Goal: Check status: Check status

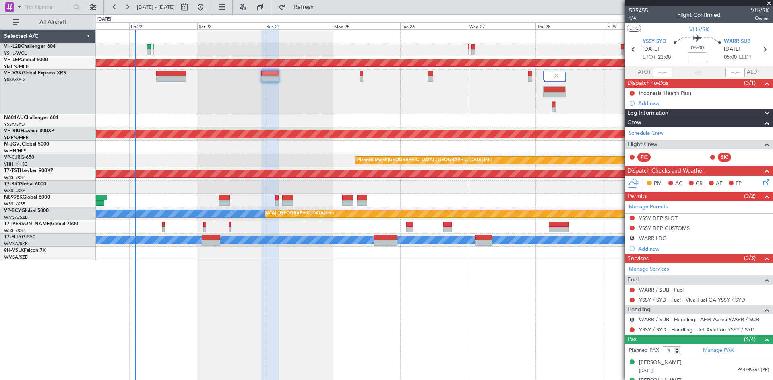
click at [401, 105] on div at bounding box center [434, 92] width 677 height 45
click at [64, 87] on div "VH-VSK Global Express XRS YSSY/SYD [GEOGRAPHIC_DATA] ([PERSON_NAME] Intl)" at bounding box center [47, 80] width 95 height 21
click at [245, 81] on div at bounding box center [434, 92] width 677 height 45
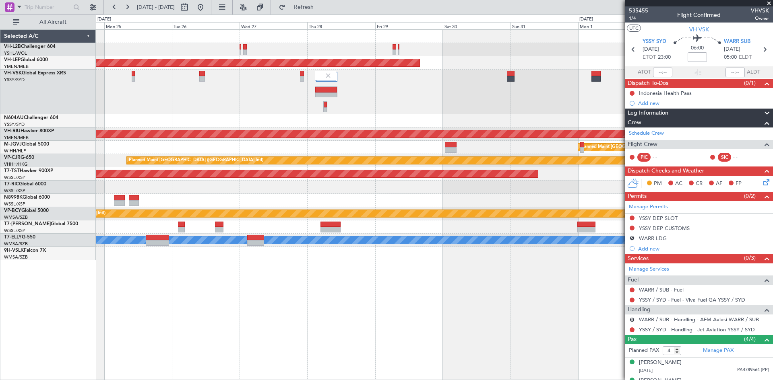
click at [177, 122] on div "Unplanned Maint Wichita (Wichita Mid-continent) Planned Maint [GEOGRAPHIC_DATA]…" at bounding box center [434, 145] width 677 height 231
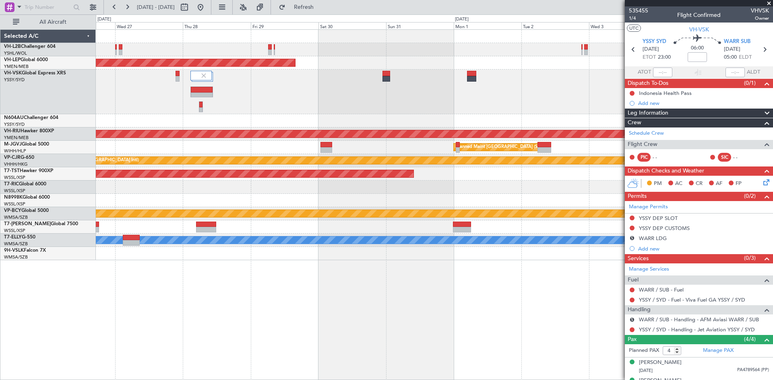
click at [351, 128] on div "Unplanned Maint Wichita (Wichita Mid-continent) Planned Maint [GEOGRAPHIC_DATA]…" at bounding box center [434, 145] width 677 height 231
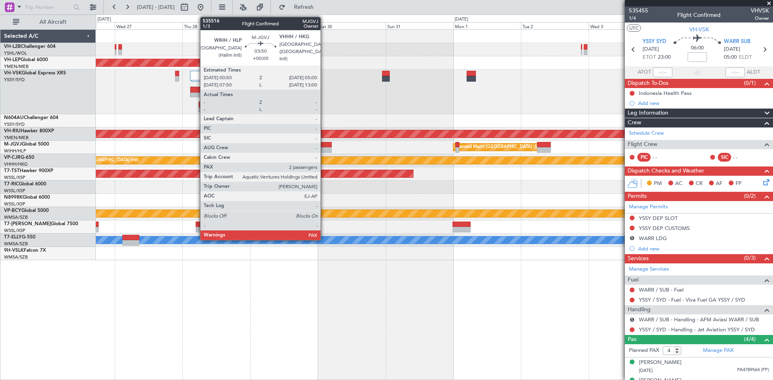
click at [324, 147] on div at bounding box center [326, 150] width 12 height 6
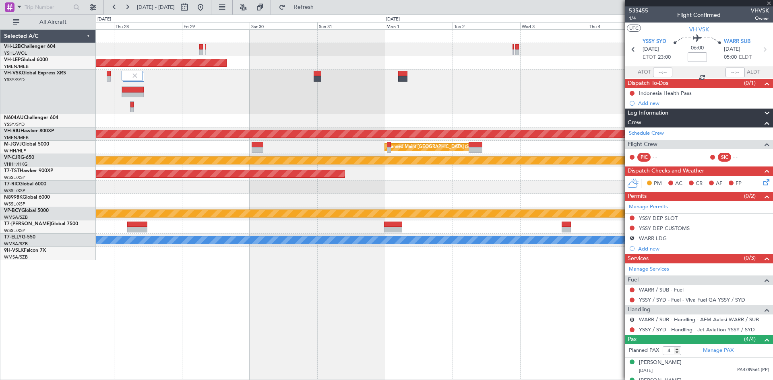
type input "2"
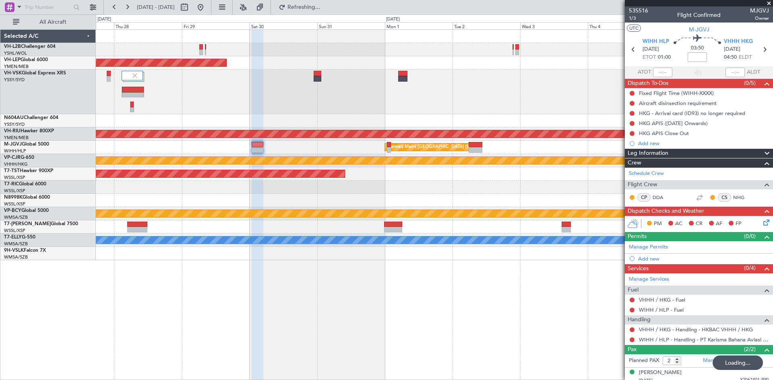
type input "+00:15"
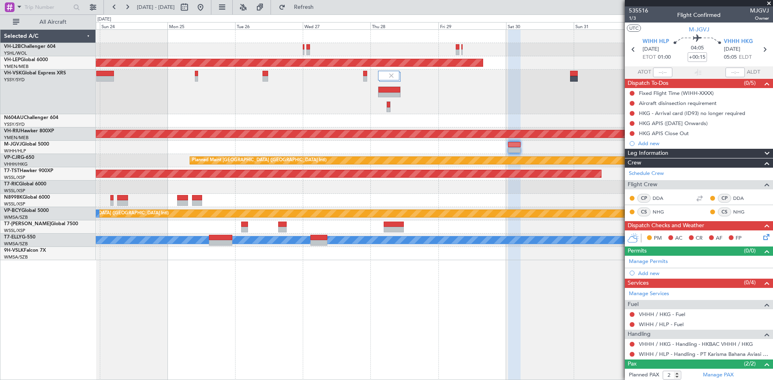
click at [551, 261] on div "Unplanned Maint Wichita (Wichita Mid-continent) Planned Maint [GEOGRAPHIC_DATA]…" at bounding box center [434, 204] width 677 height 351
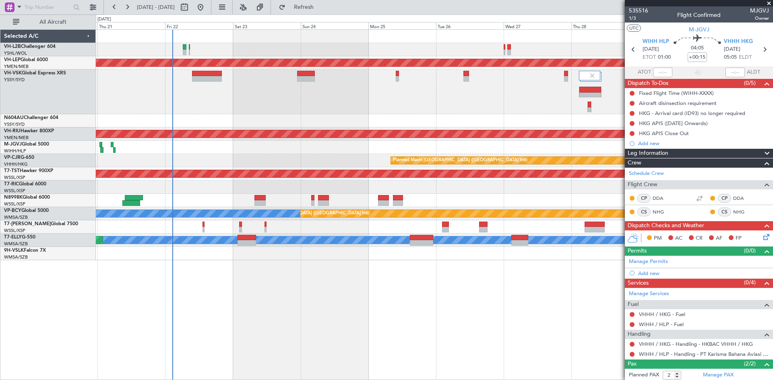
click at [480, 304] on div "Unplanned Maint Sydney ([PERSON_NAME] Intl) Unplanned Maint Wichita (Wichita Mi…" at bounding box center [434, 204] width 677 height 351
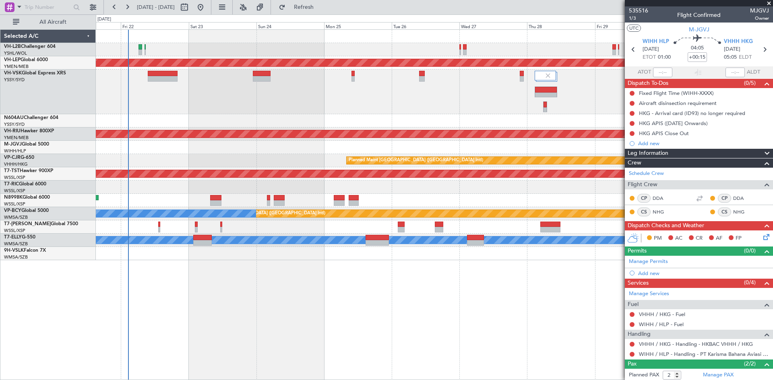
click at [293, 114] on div at bounding box center [434, 92] width 677 height 45
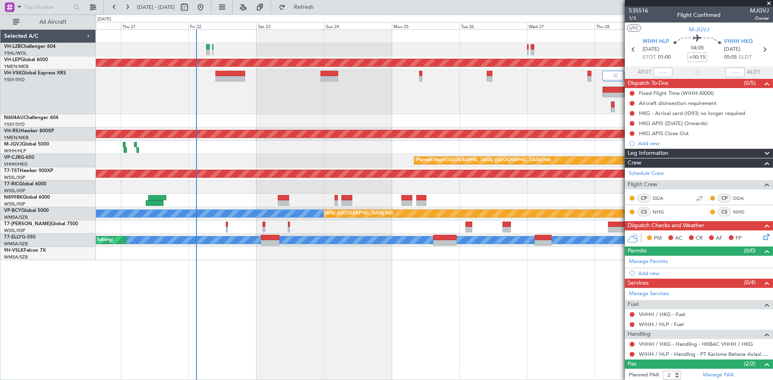
click at [326, 88] on div at bounding box center [434, 92] width 677 height 45
click at [117, 3] on button at bounding box center [114, 7] width 13 height 13
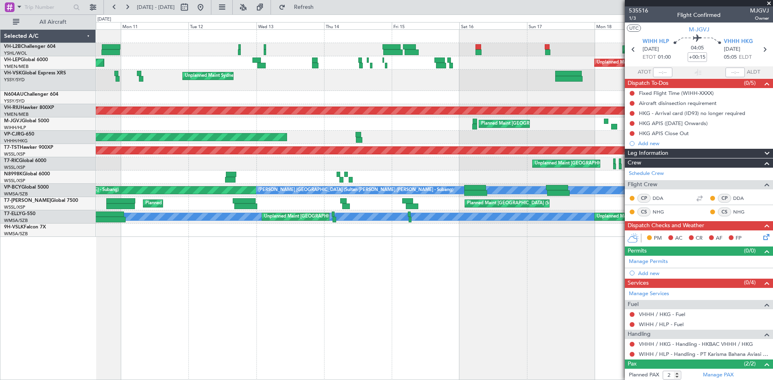
click at [107, 6] on fb-range-datepicker "[DATE] - [DATE]" at bounding box center [157, 7] width 108 height 14
click at [109, 6] on button at bounding box center [114, 7] width 13 height 13
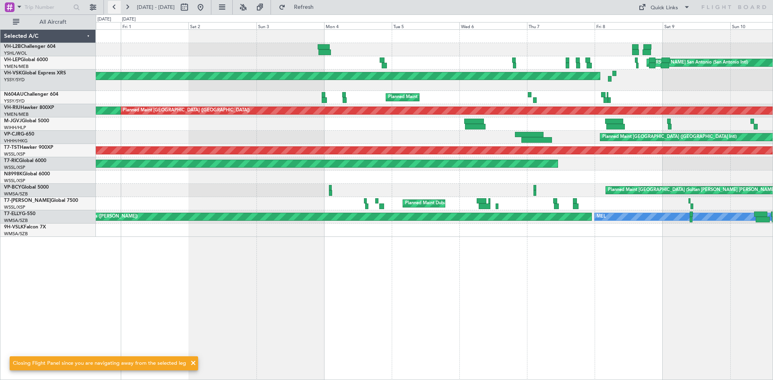
click at [109, 6] on button at bounding box center [114, 7] width 13 height 13
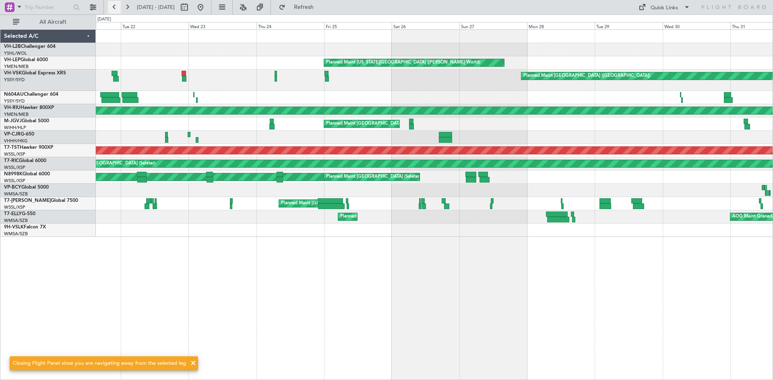
click at [109, 6] on button at bounding box center [114, 7] width 13 height 13
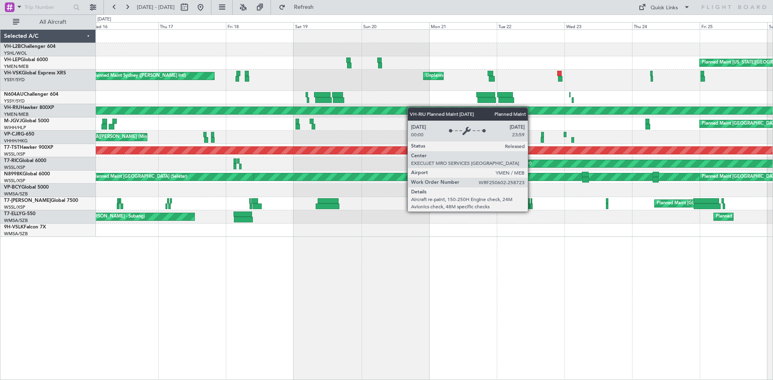
click at [150, 132] on div "Planned Maint [US_STATE][GEOGRAPHIC_DATA] ([PERSON_NAME] World) Unplanned Maint…" at bounding box center [434, 133] width 677 height 207
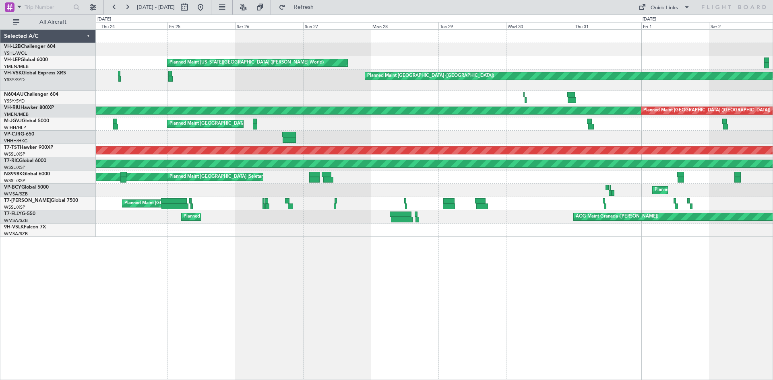
click at [192, 132] on div "Planned Maint [US_STATE][GEOGRAPHIC_DATA] ([PERSON_NAME] World) Planned Maint […" at bounding box center [434, 133] width 677 height 207
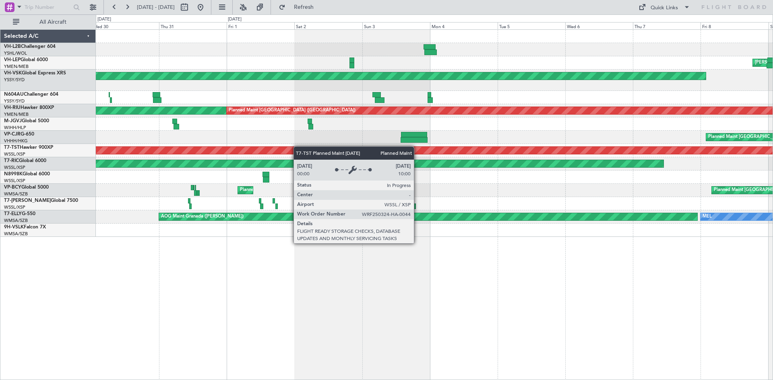
click at [222, 150] on div "[PERSON_NAME] San Antonio (San Antonio Intl) Planned Maint [US_STATE][GEOGRAPHI…" at bounding box center [434, 133] width 677 height 207
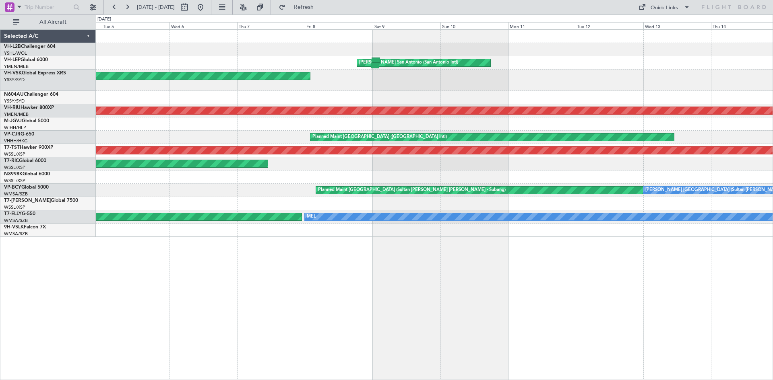
click at [190, 175] on div "[PERSON_NAME] San Antonio (San Antonio Intl) Planned Maint [GEOGRAPHIC_DATA] ([…" at bounding box center [434, 133] width 677 height 207
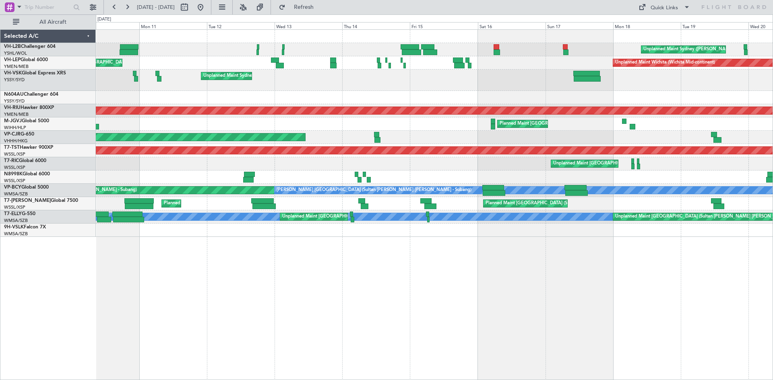
click at [200, 128] on div "Planned Maint [GEOGRAPHIC_DATA] (Seletar)" at bounding box center [434, 124] width 677 height 13
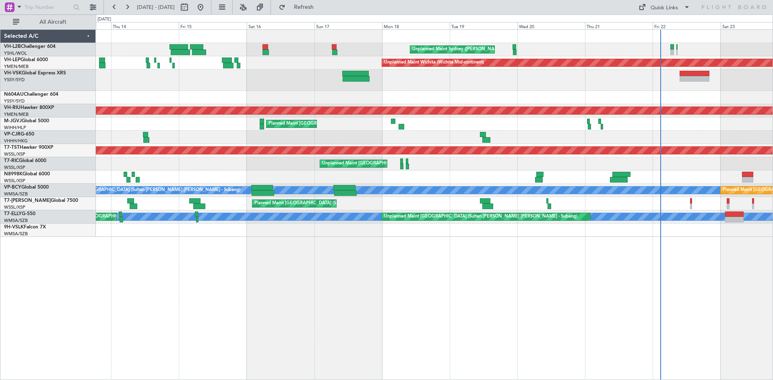
click at [151, 130] on div "Planned Maint [GEOGRAPHIC_DATA] (Seletar)" at bounding box center [434, 124] width 677 height 13
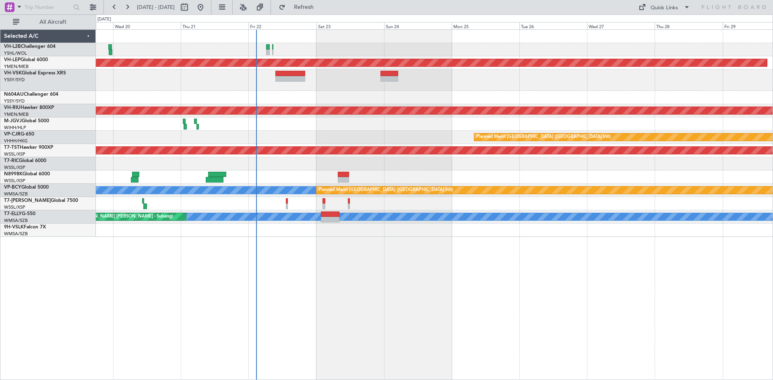
click at [376, 132] on div "Unplanned Maint Sydney ([PERSON_NAME] Intl) Unplanned Maint Wichita (Wichita Mi…" at bounding box center [434, 133] width 677 height 207
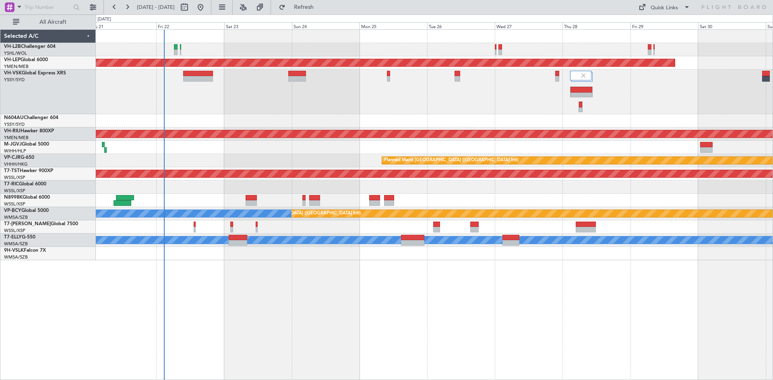
click at [285, 119] on div "Unplanned Maint Sydney ([PERSON_NAME] Intl) Unplanned Maint Wichita (Wichita Mi…" at bounding box center [434, 145] width 677 height 231
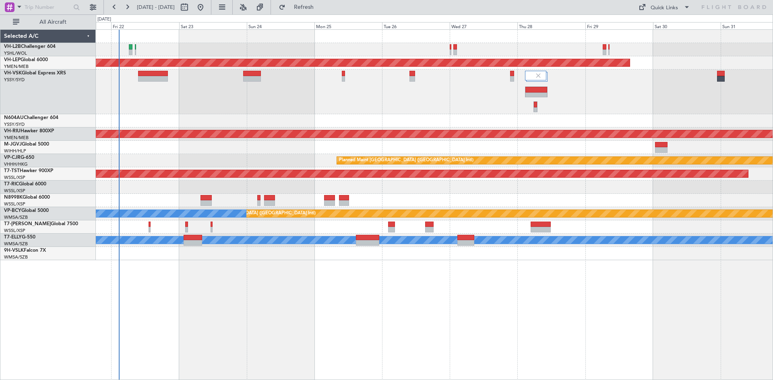
click at [360, 105] on div at bounding box center [434, 92] width 677 height 45
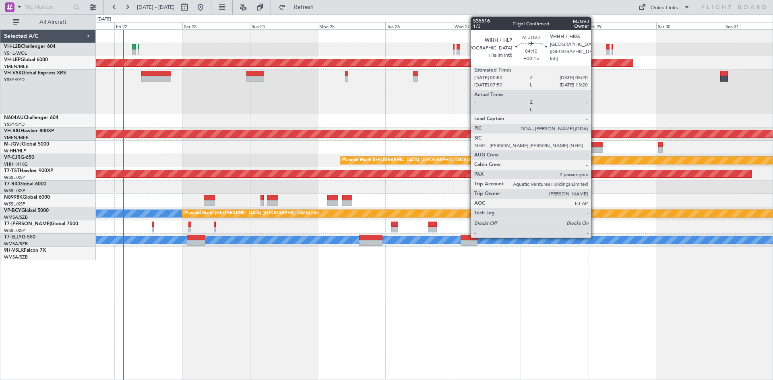
click at [594, 149] on div at bounding box center [596, 150] width 13 height 6
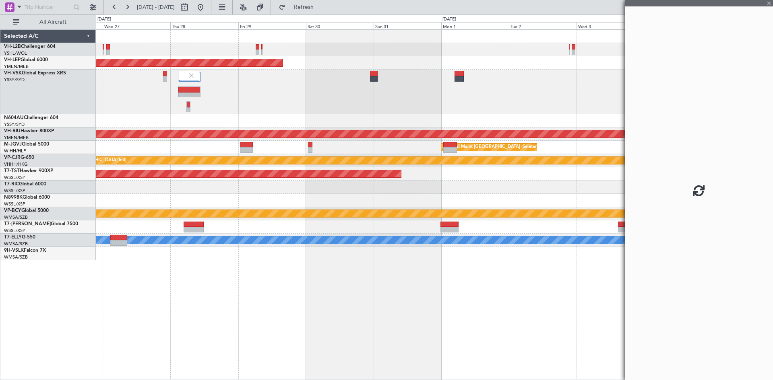
click at [192, 189] on div "Unplanned Maint Wichita (Wichita Mid-continent) Planned Maint [GEOGRAPHIC_DATA]…" at bounding box center [434, 145] width 677 height 231
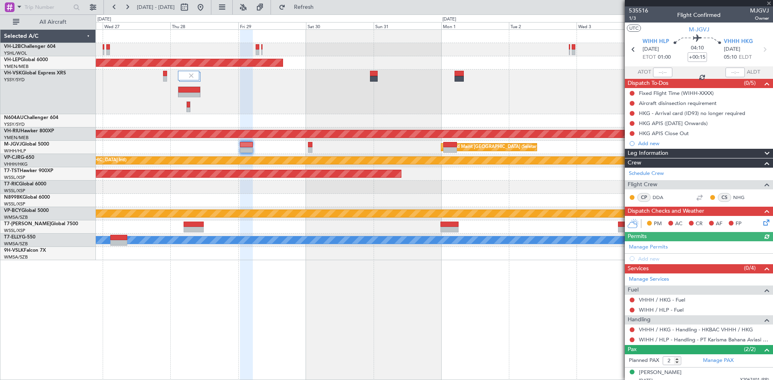
scroll to position [23, 0]
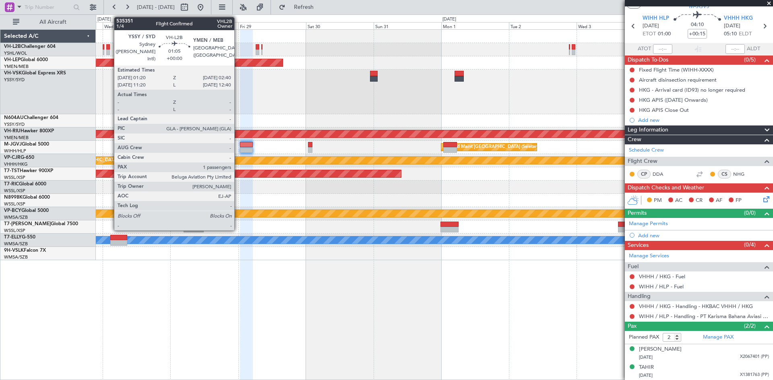
click at [110, 52] on div at bounding box center [108, 53] width 4 height 6
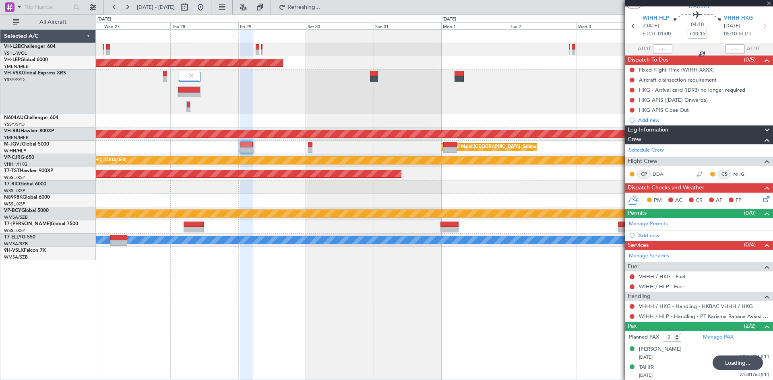
type input "1"
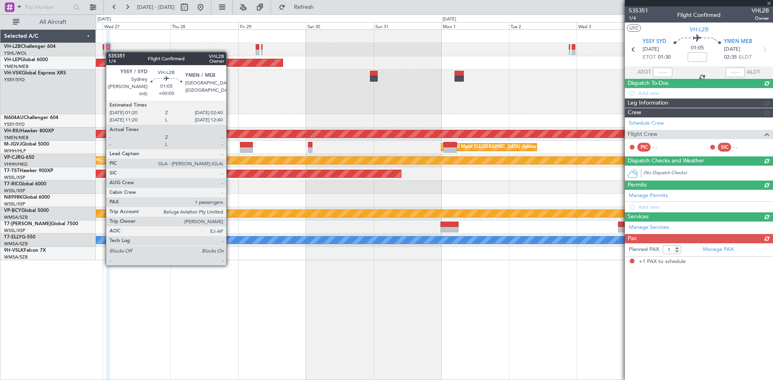
scroll to position [0, 0]
type input "+00:15"
type input "2"
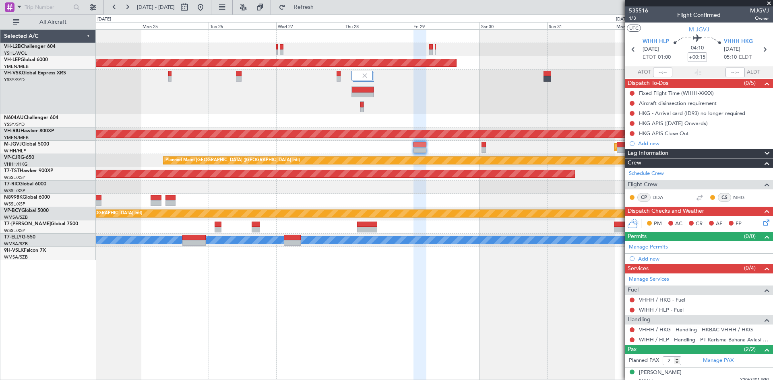
click at [332, 48] on div at bounding box center [434, 49] width 677 height 13
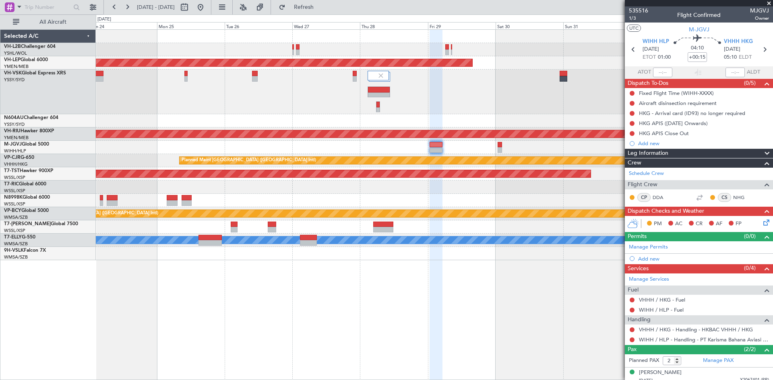
click at [301, 50] on div at bounding box center [434, 49] width 677 height 13
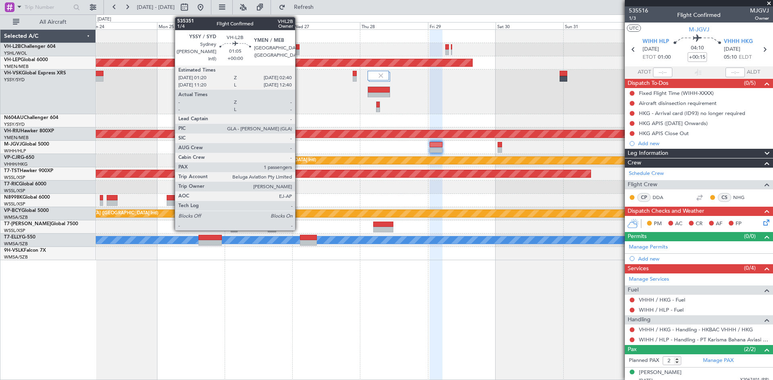
click at [299, 52] on div at bounding box center [298, 53] width 4 height 6
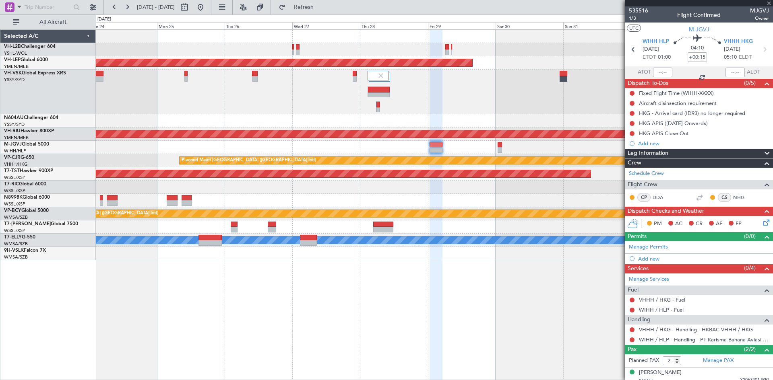
type input "1"
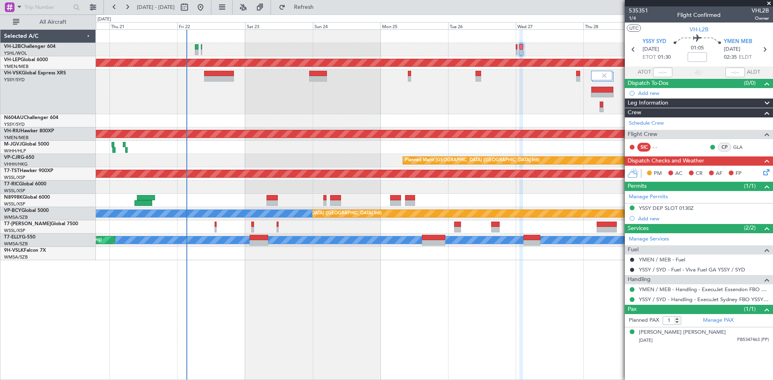
click at [482, 99] on div at bounding box center [434, 92] width 677 height 45
click at [699, 27] on span "VH-L2B" at bounding box center [698, 29] width 19 height 8
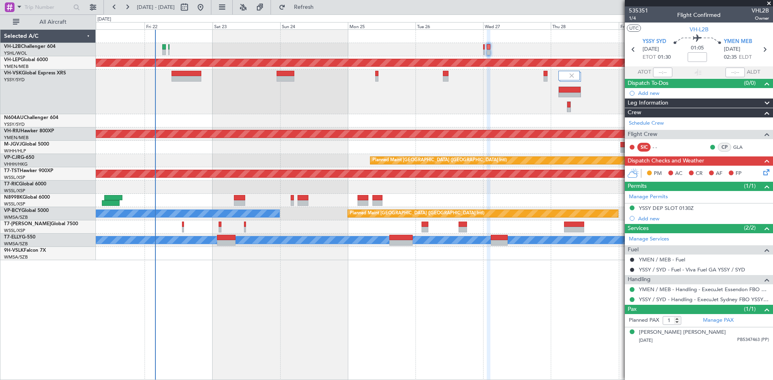
click at [338, 191] on div at bounding box center [434, 187] width 677 height 13
